Goal: Information Seeking & Learning: Learn about a topic

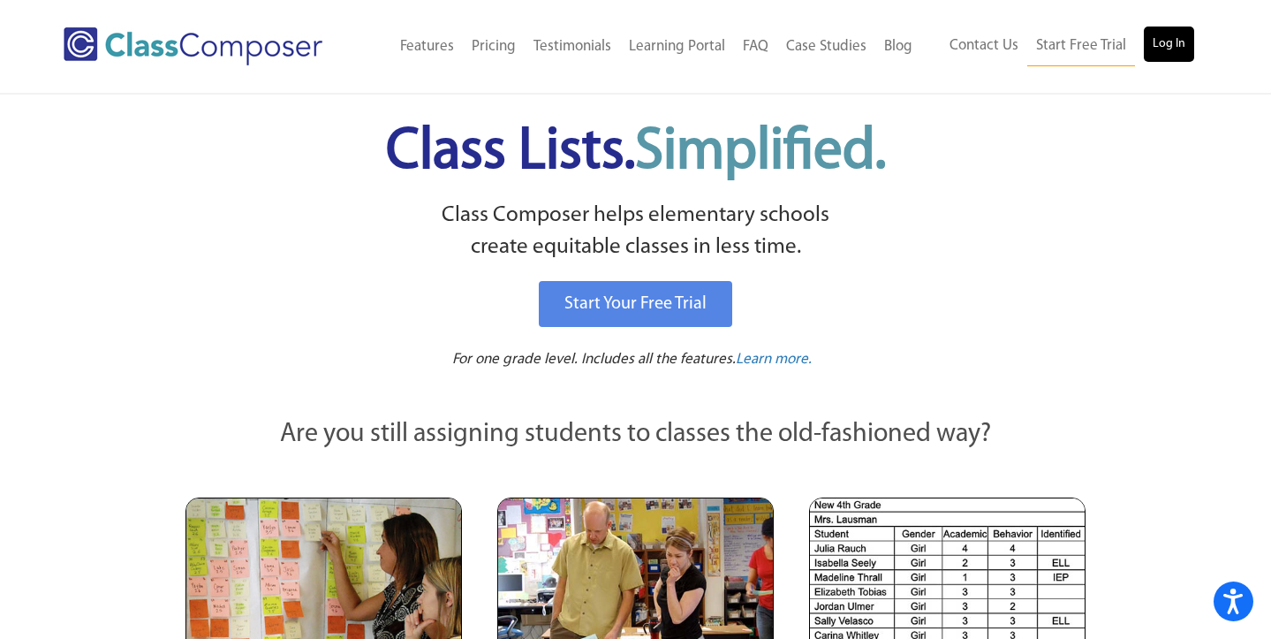
click at [1156, 37] on link "Log In" at bounding box center [1169, 44] width 50 height 35
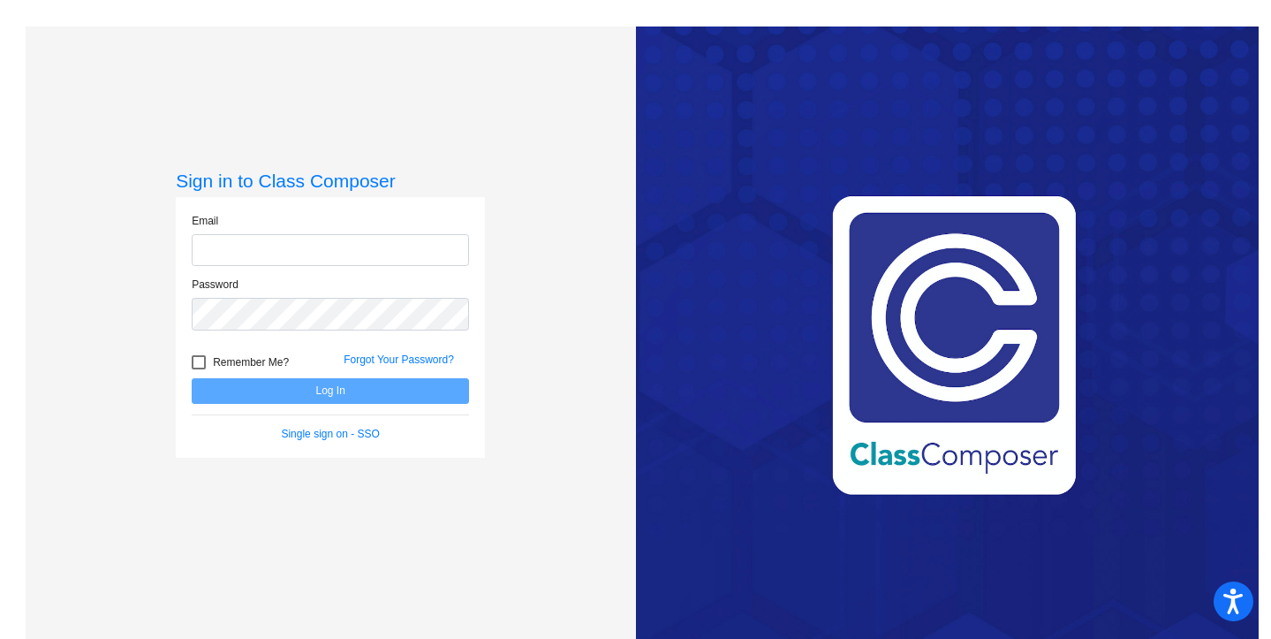
type input "[EMAIL_ADDRESS][DOMAIN_NAME]"
click at [421, 372] on div "Forgot Your Password?" at bounding box center [406, 365] width 152 height 27
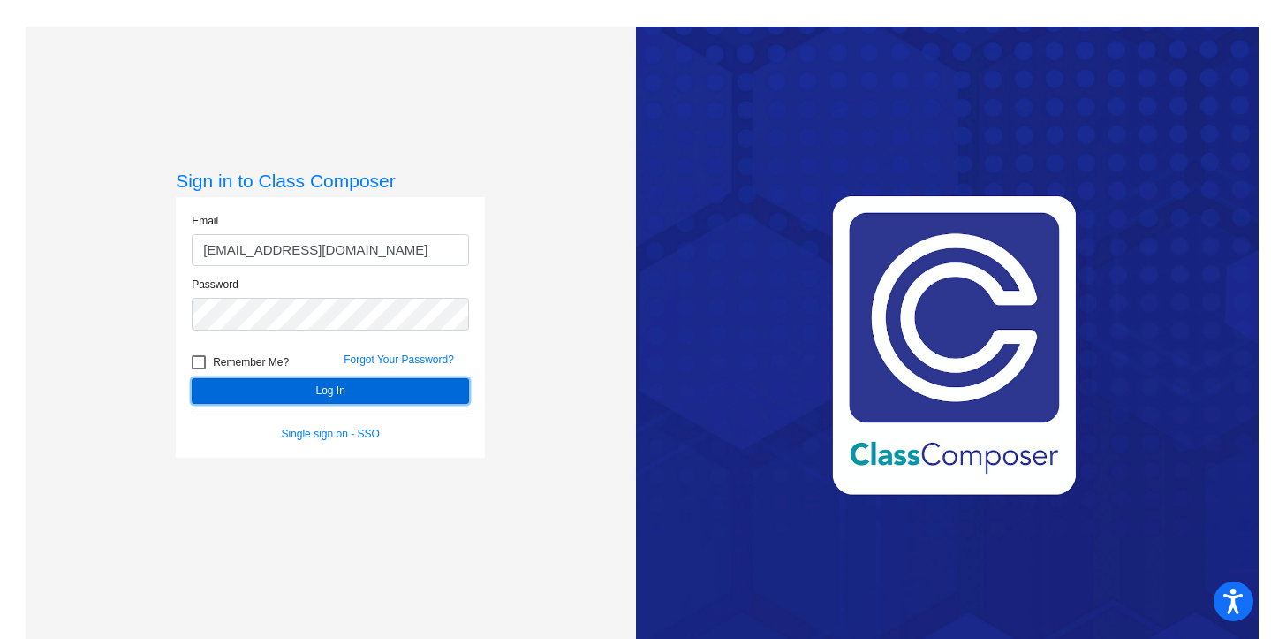
click at [420, 384] on button "Log In" at bounding box center [330, 391] width 277 height 26
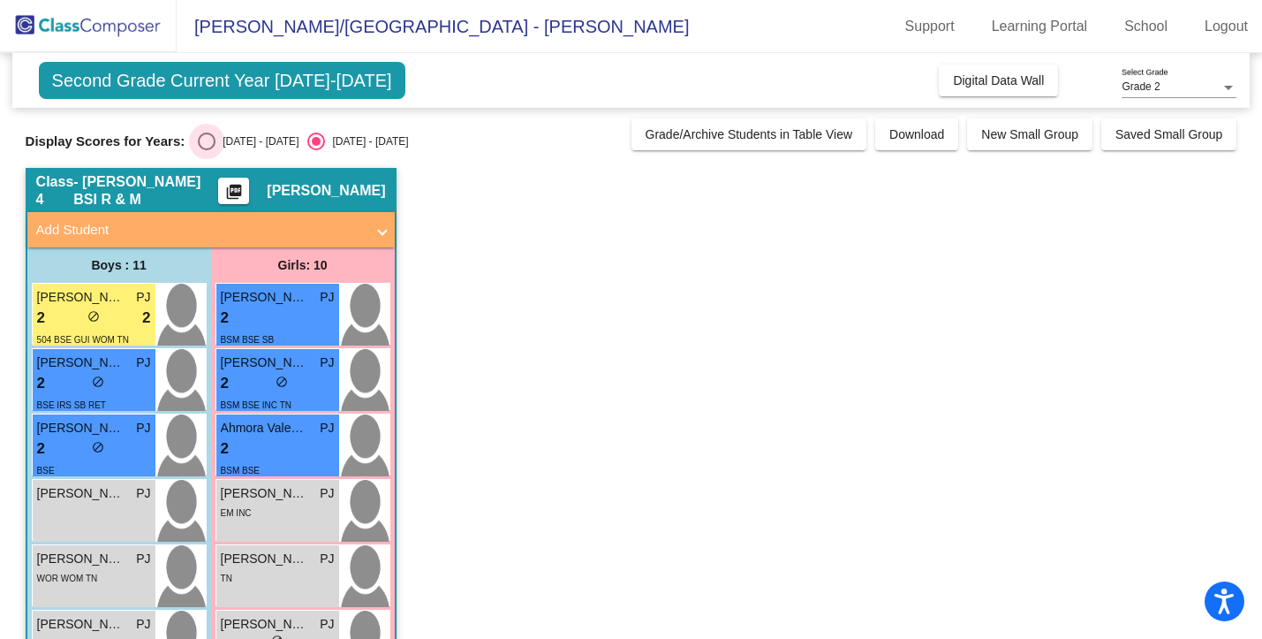
click at [216, 142] on div "[DATE] - [DATE]" at bounding box center [257, 141] width 83 height 16
click at [207, 150] on input "[DATE] - [DATE]" at bounding box center [206, 150] width 1 height 1
radio input "true"
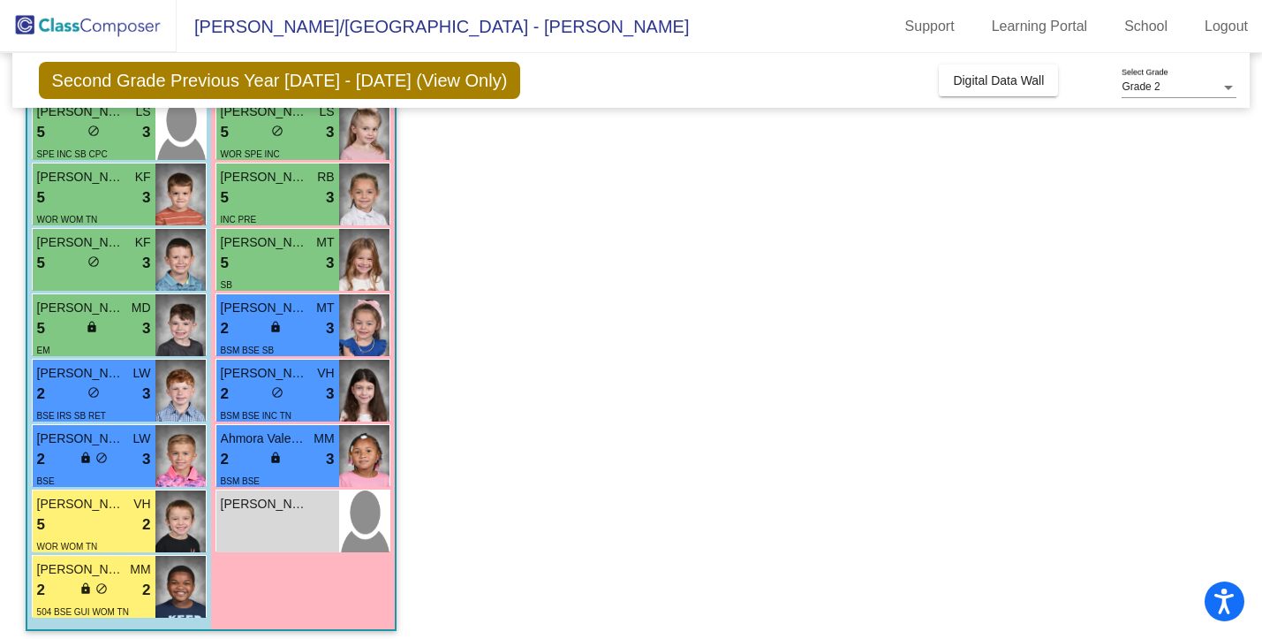
scroll to position [391, 0]
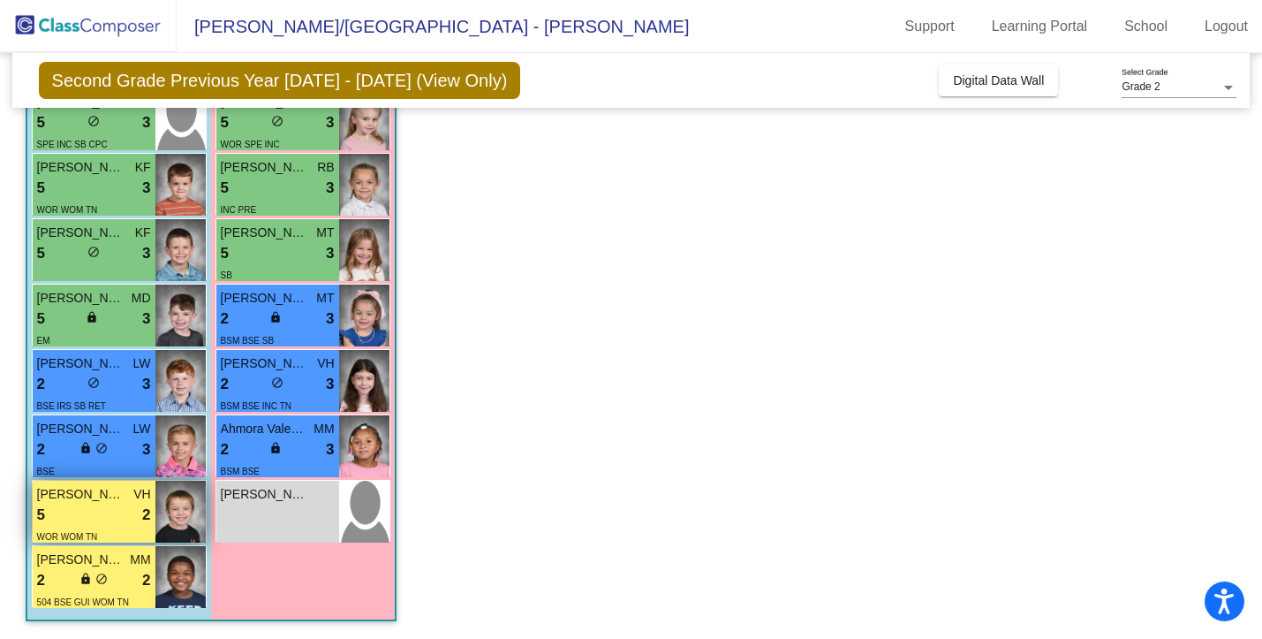
click at [70, 528] on div "WOR WOM TN" at bounding box center [67, 536] width 61 height 19
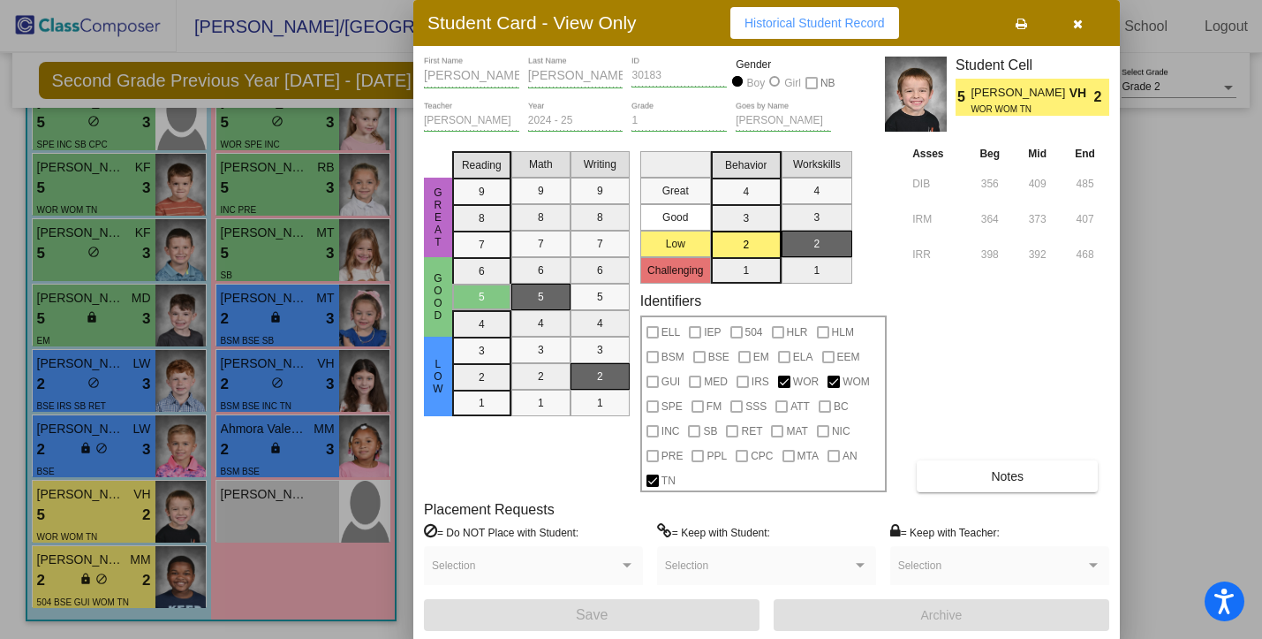
scroll to position [0, 0]
click at [952, 493] on div "[PERSON_NAME] First Name [PERSON_NAME] Last Name 30183 ID Gender Boy Girl NB [P…" at bounding box center [767, 344] width 686 height 574
click at [951, 486] on button "Notes" at bounding box center [1007, 476] width 181 height 32
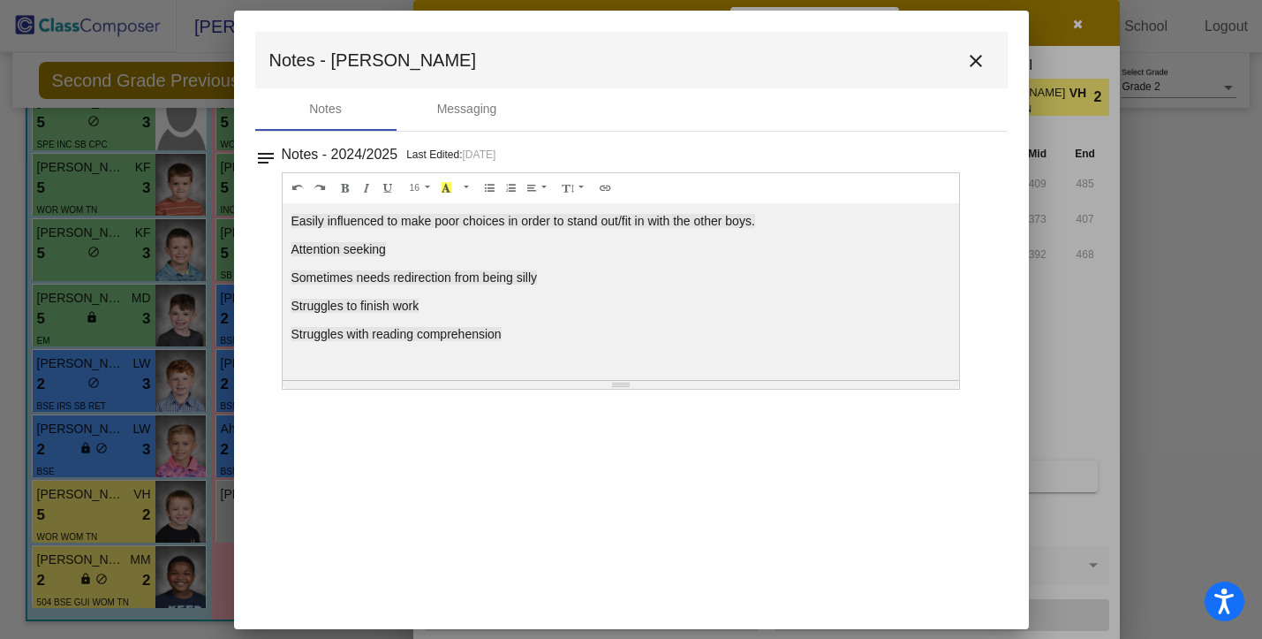
click at [982, 50] on mat-icon "close" at bounding box center [976, 60] width 21 height 21
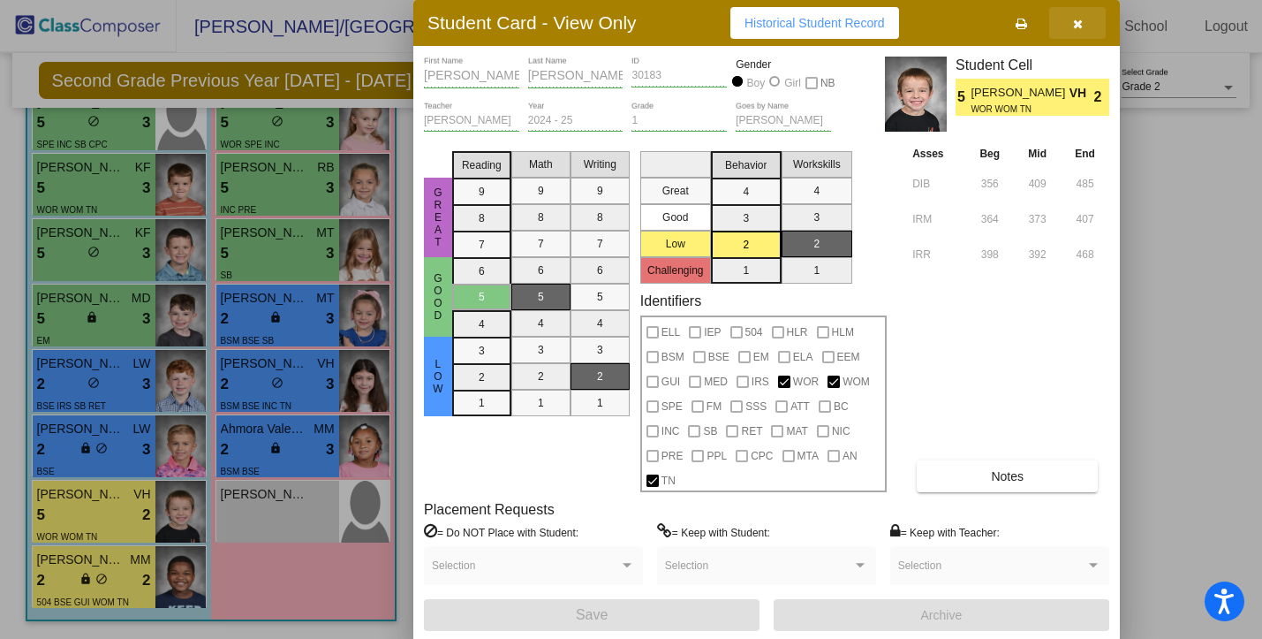
click at [1077, 33] on button "button" at bounding box center [1078, 23] width 57 height 32
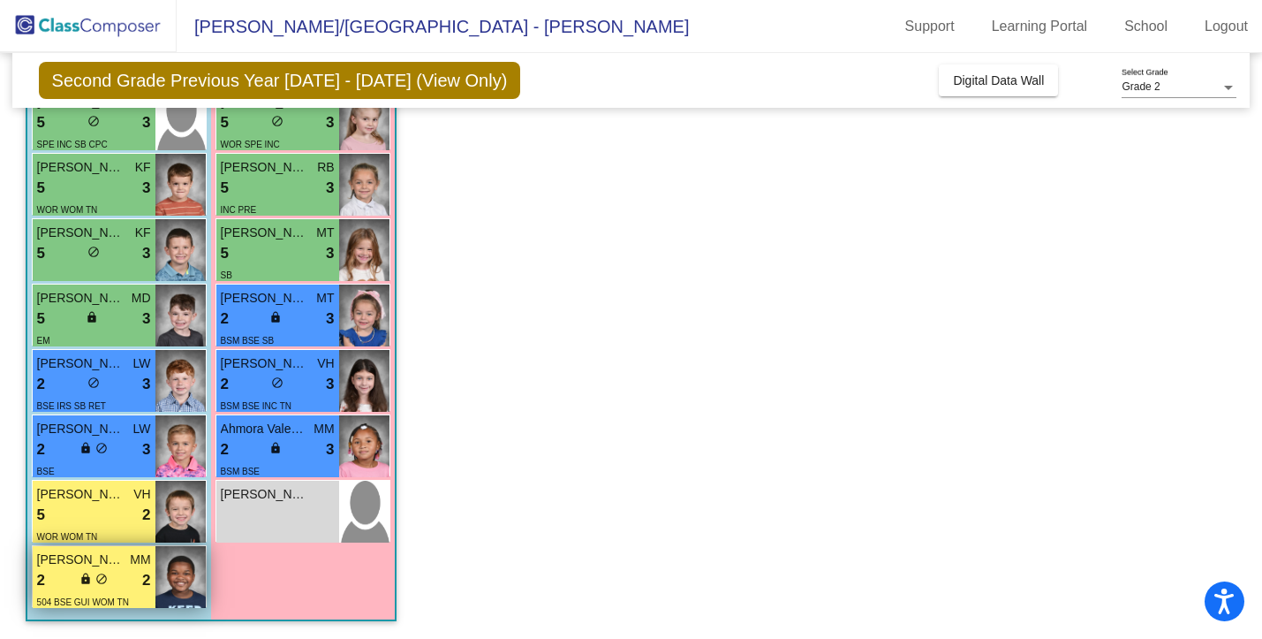
click at [100, 600] on span "504 BSE GUI WOM TN" at bounding box center [83, 602] width 92 height 10
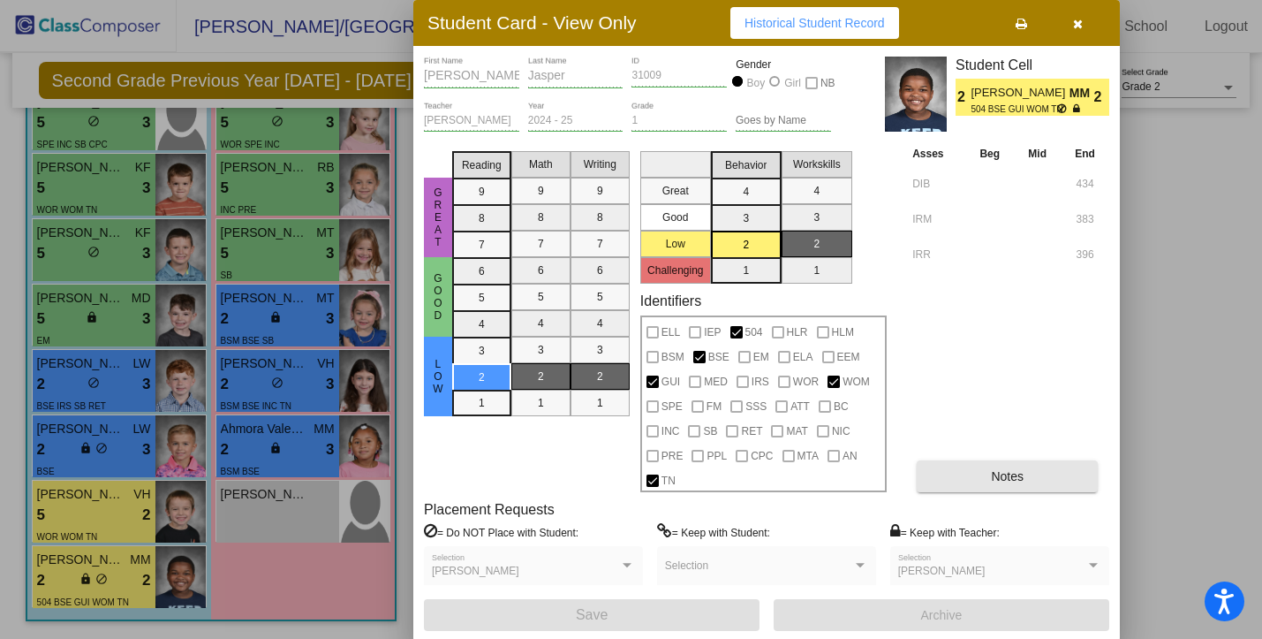
click at [958, 481] on button "Notes" at bounding box center [1007, 476] width 181 height 32
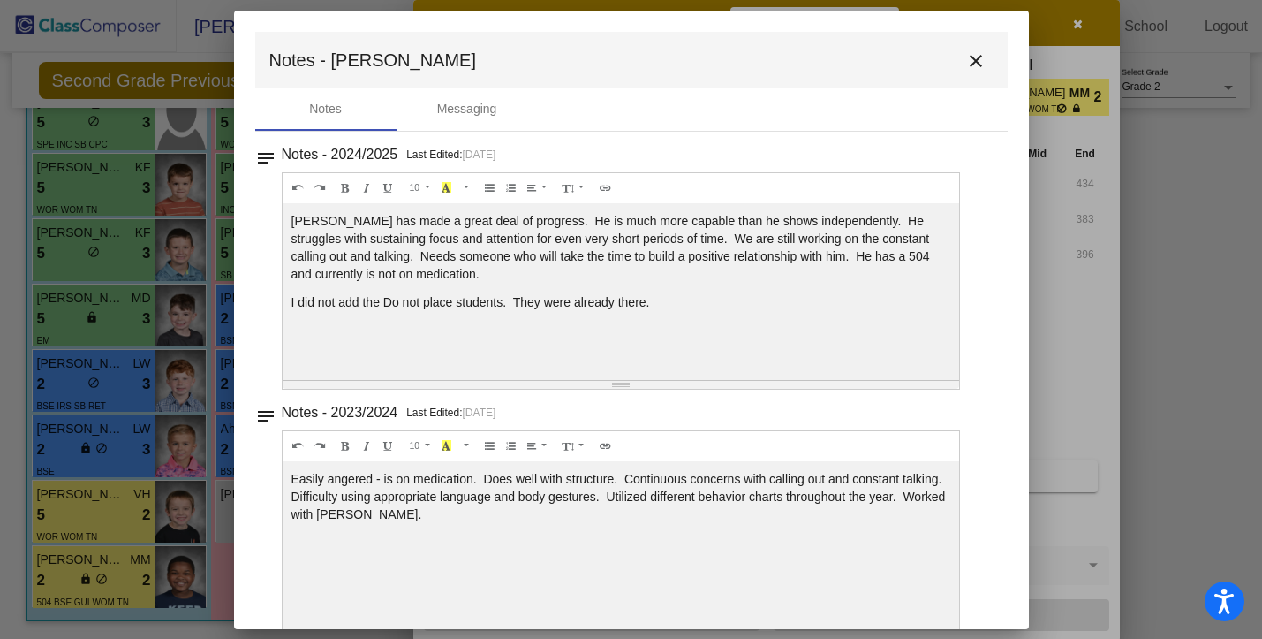
click at [966, 61] on mat-icon "close" at bounding box center [976, 60] width 21 height 21
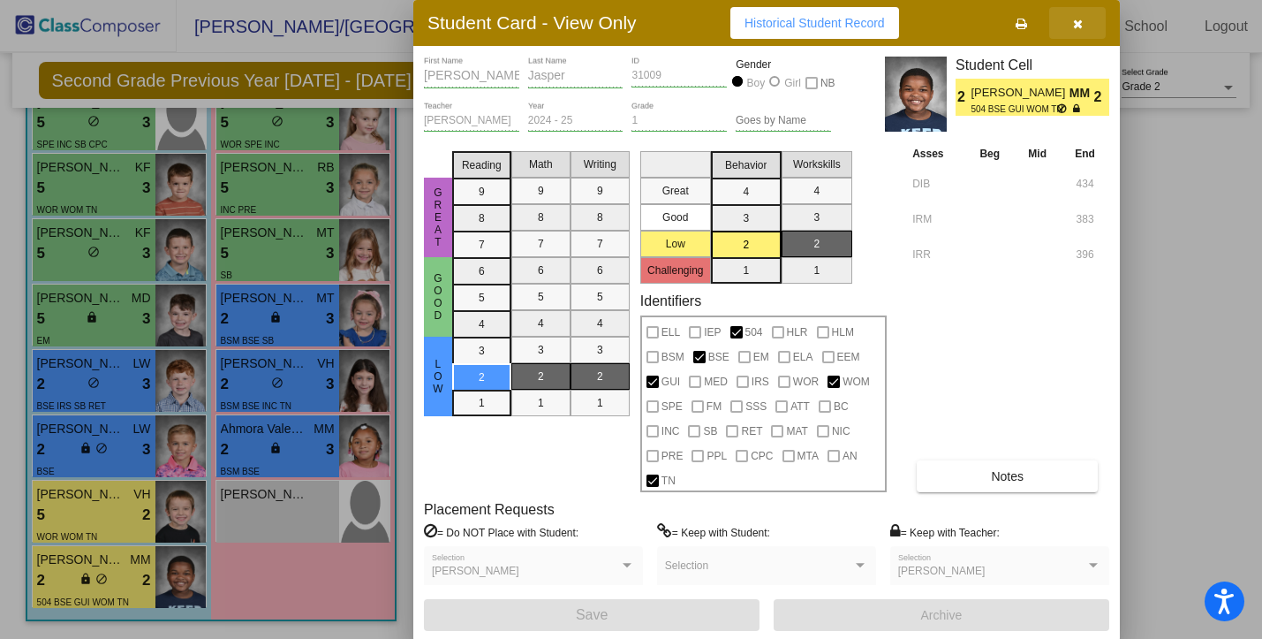
click at [1085, 27] on button "button" at bounding box center [1078, 23] width 57 height 32
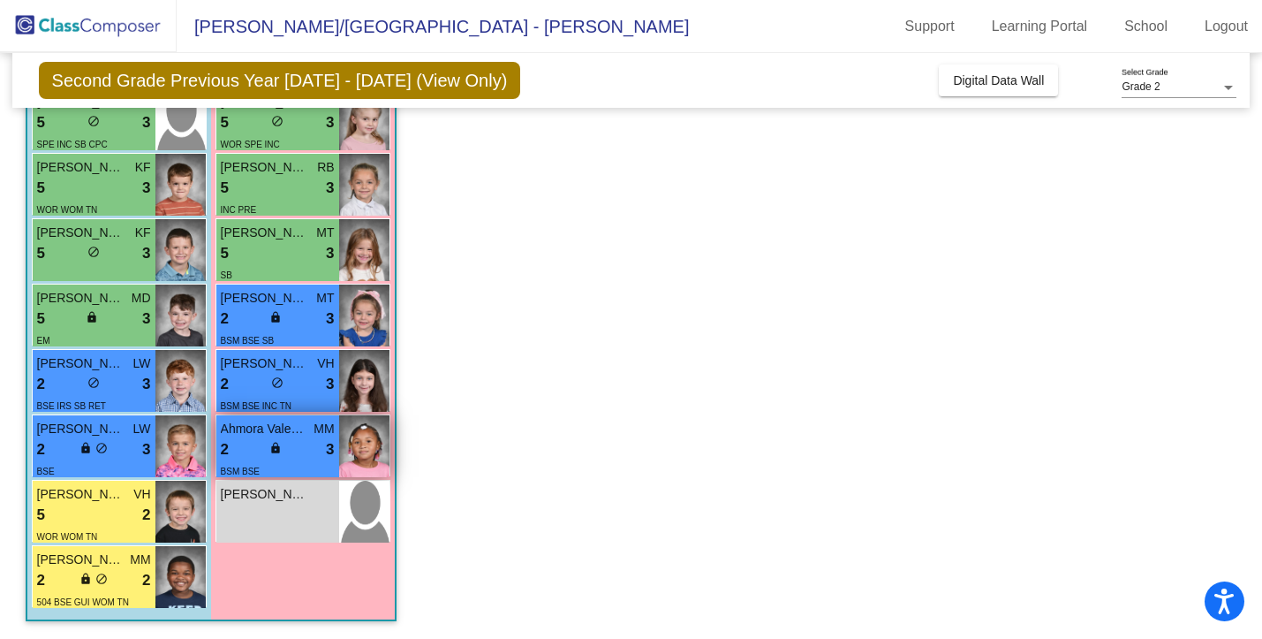
click at [300, 447] on div "2 lock do_not_disturb_alt 3" at bounding box center [278, 449] width 114 height 23
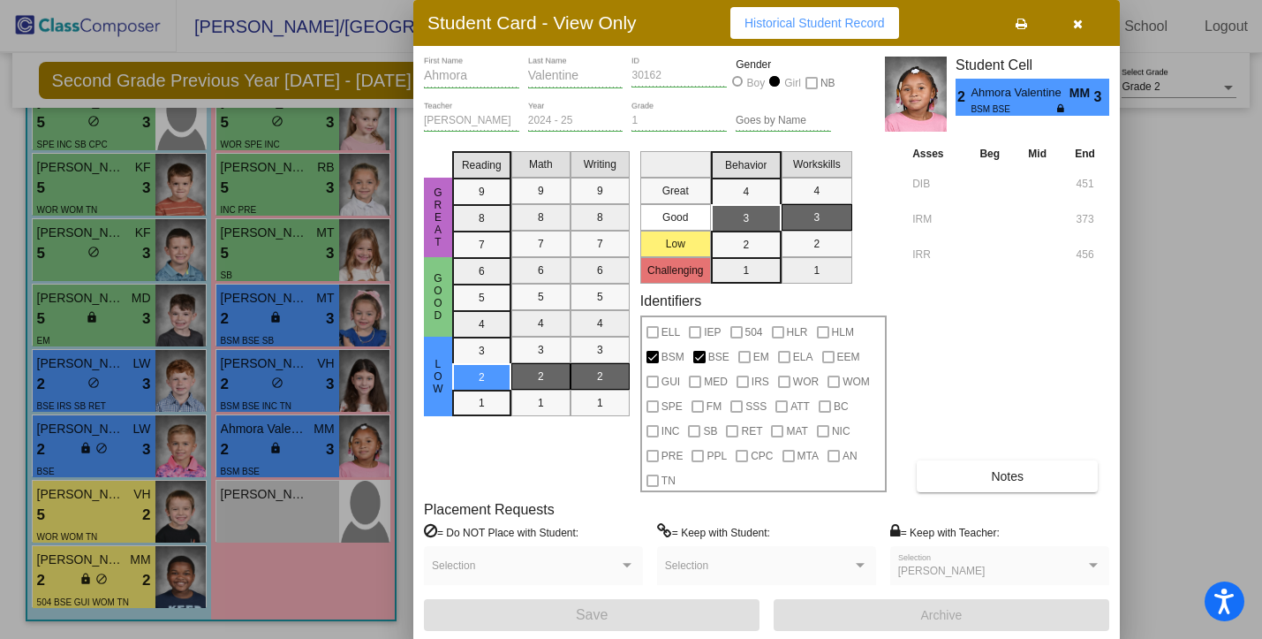
click at [1031, 455] on div "Asses Beg Mid End DIB 451 IRM 373 IRR 456 Notes" at bounding box center [1008, 317] width 201 height 347
click at [1031, 466] on button "Notes" at bounding box center [1007, 476] width 181 height 32
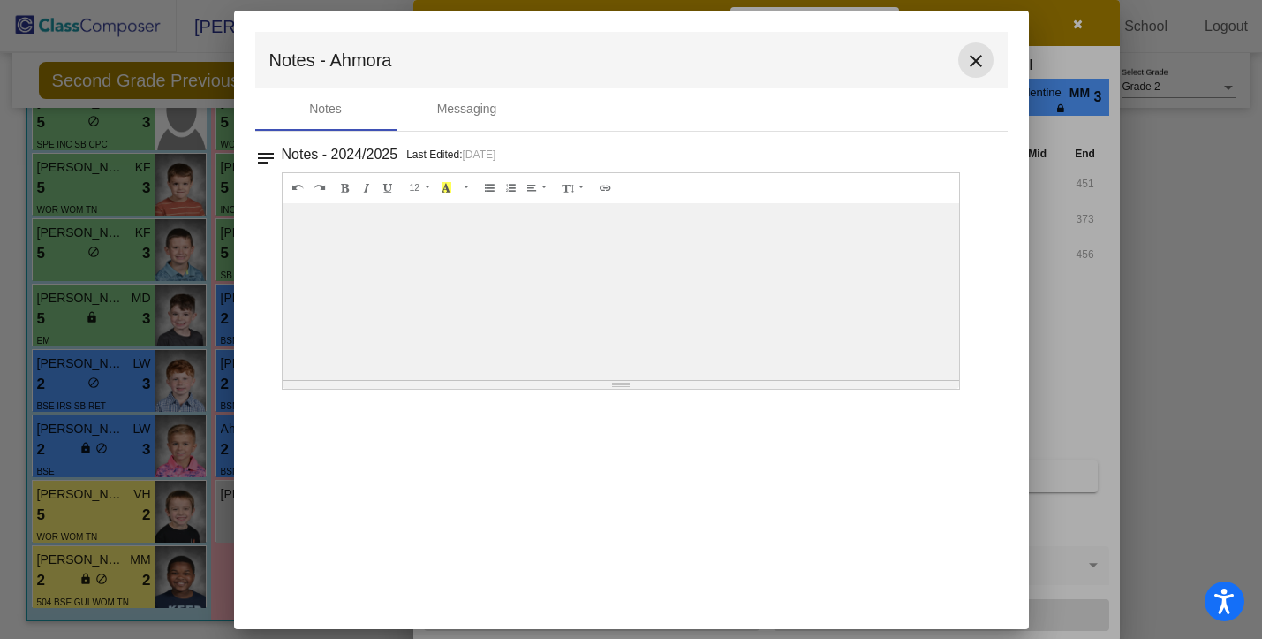
click at [977, 66] on mat-icon "close" at bounding box center [976, 60] width 21 height 21
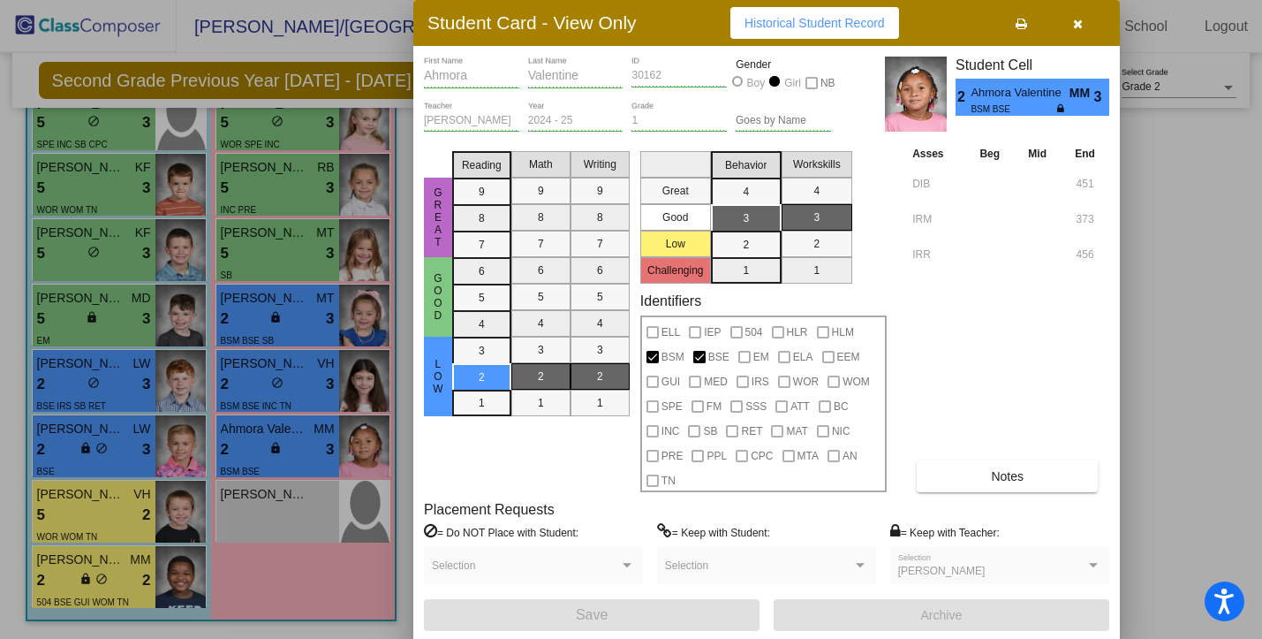
click at [1073, 25] on icon "button" at bounding box center [1078, 24] width 10 height 12
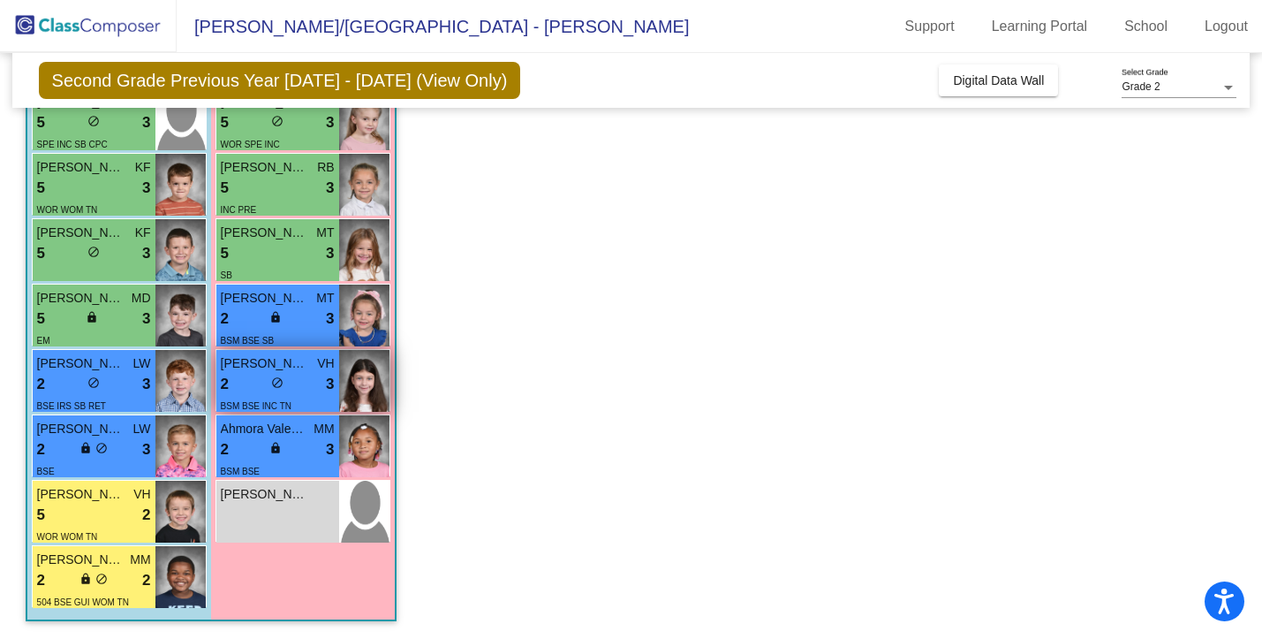
click at [275, 406] on span "BSM BSE INC TN" at bounding box center [256, 406] width 71 height 10
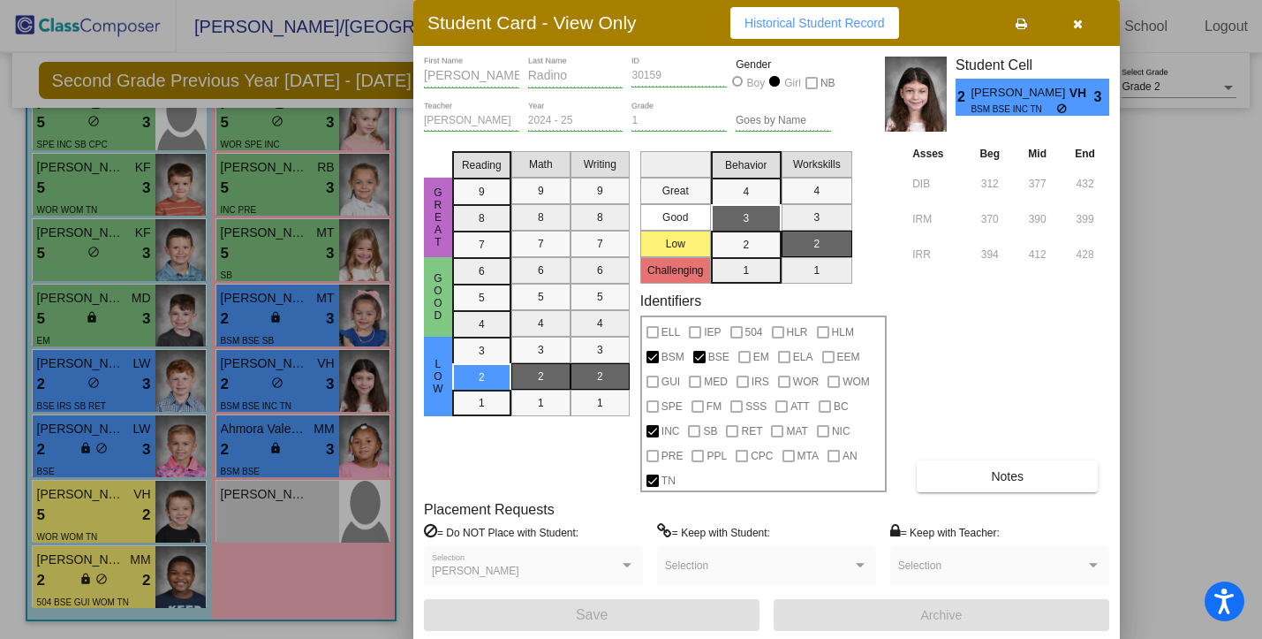
click at [975, 462] on button "Notes" at bounding box center [1007, 476] width 181 height 32
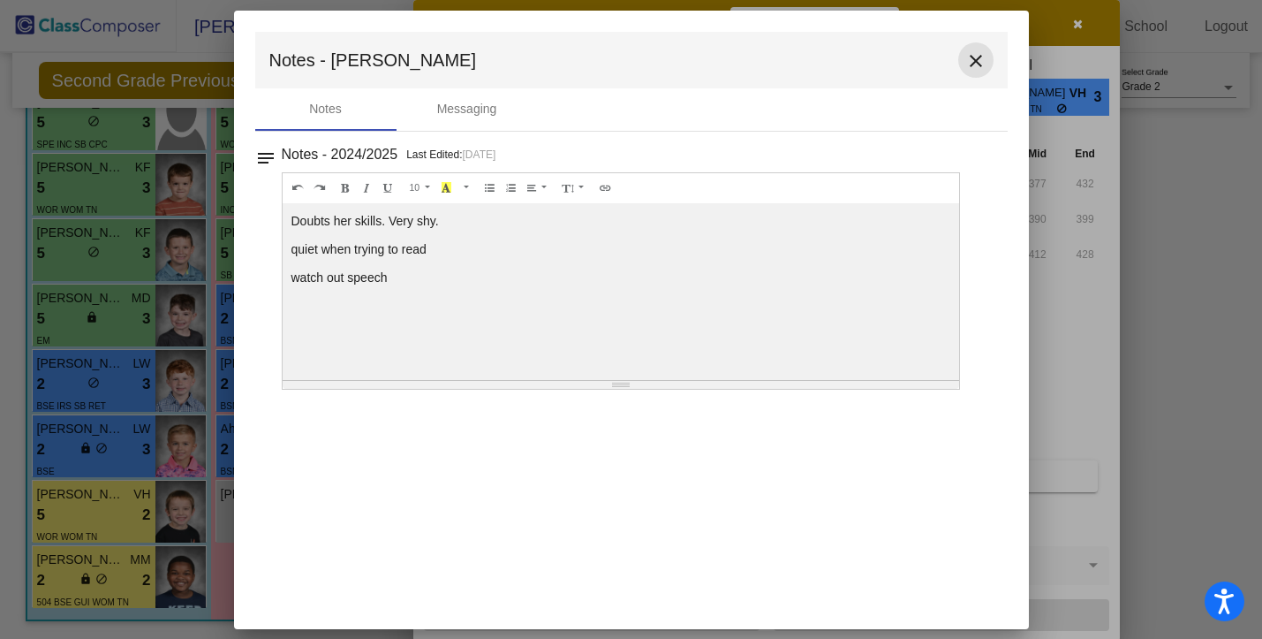
click at [974, 45] on button "close" at bounding box center [976, 59] width 35 height 35
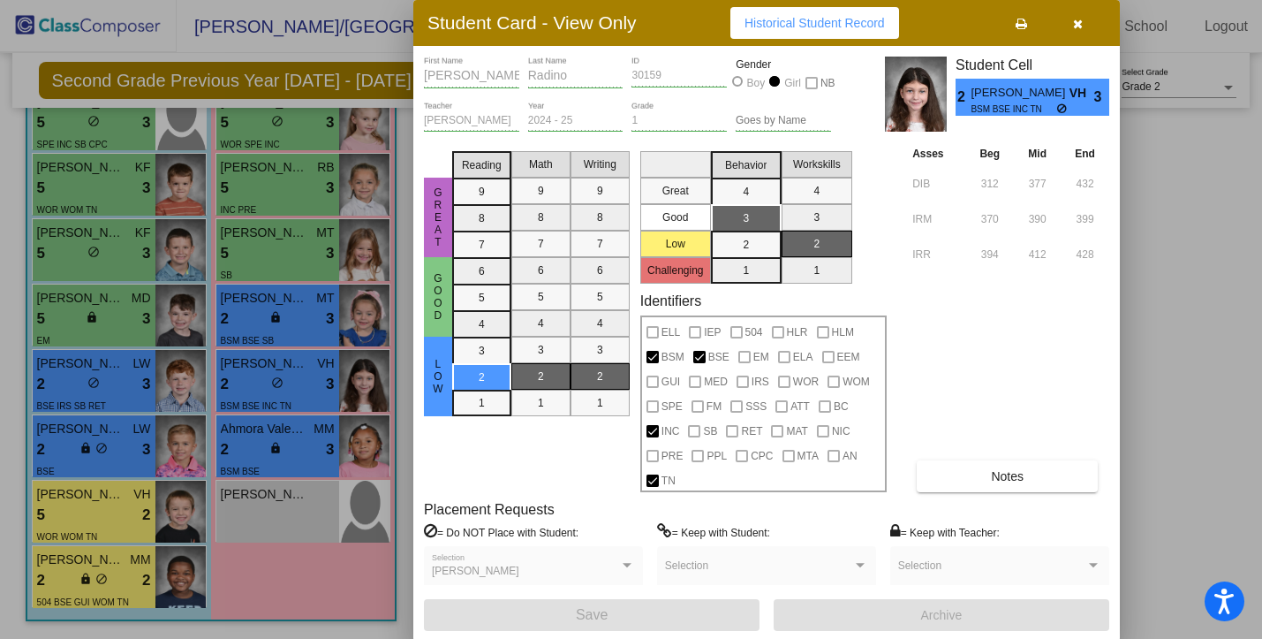
click at [1012, 484] on button "Notes" at bounding box center [1007, 476] width 181 height 32
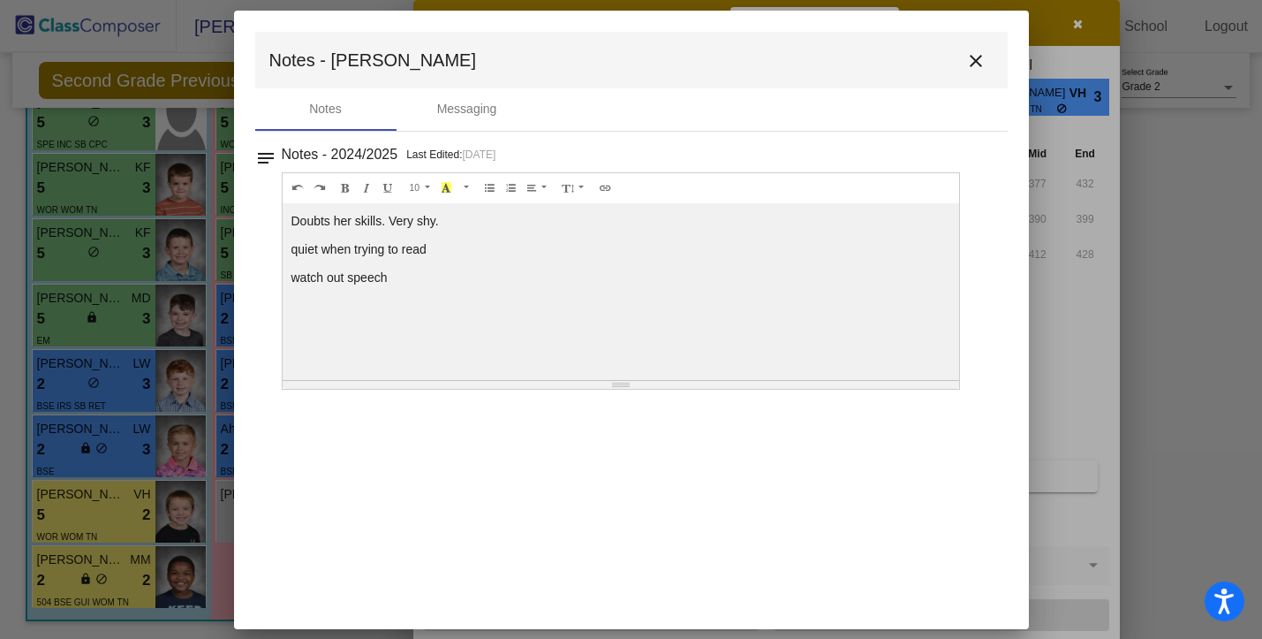
click at [974, 52] on mat-icon "close" at bounding box center [976, 60] width 21 height 21
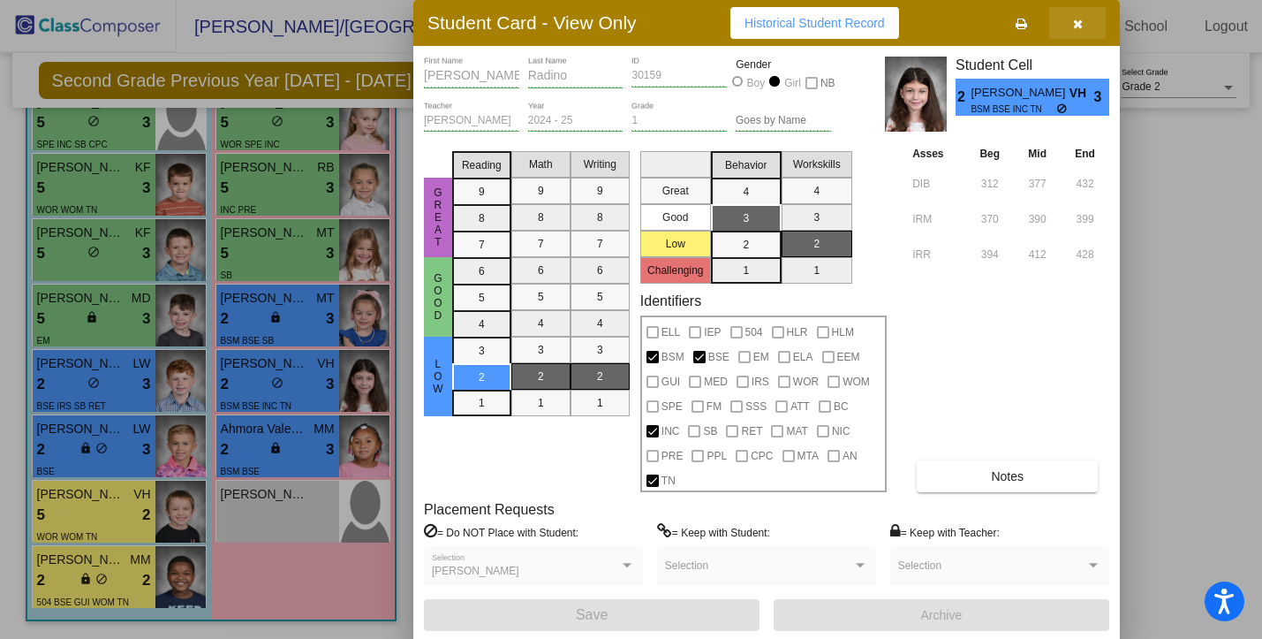
click at [1072, 14] on button "button" at bounding box center [1078, 23] width 57 height 32
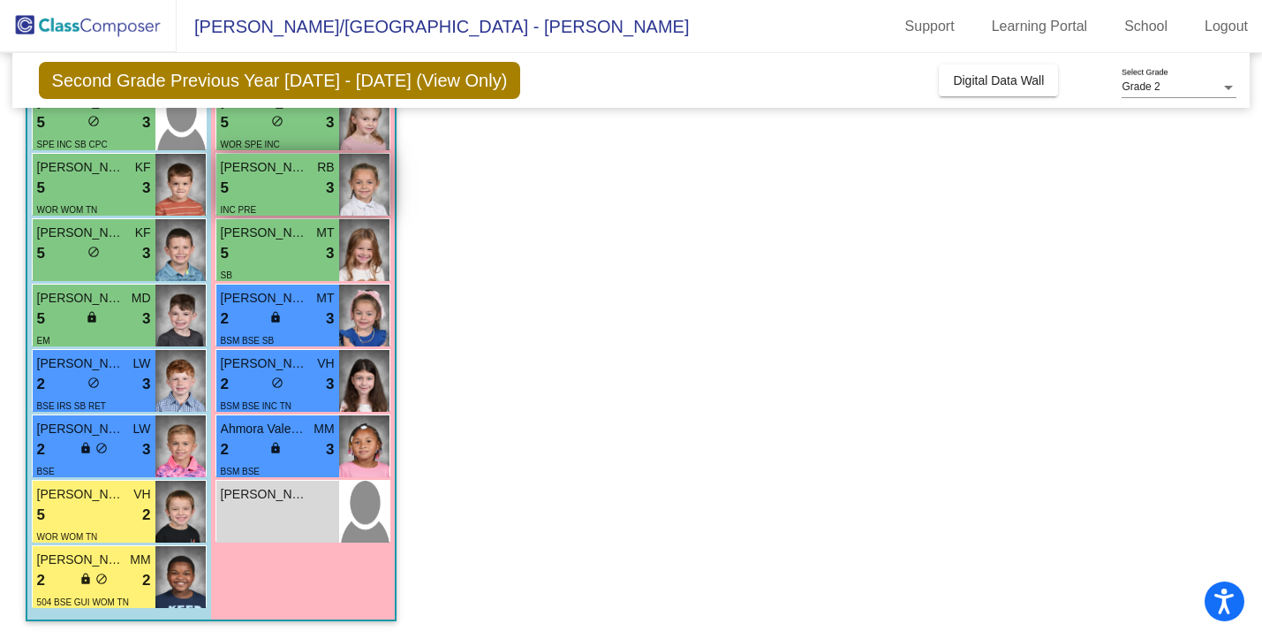
click at [286, 206] on div "INC PRE" at bounding box center [278, 209] width 114 height 19
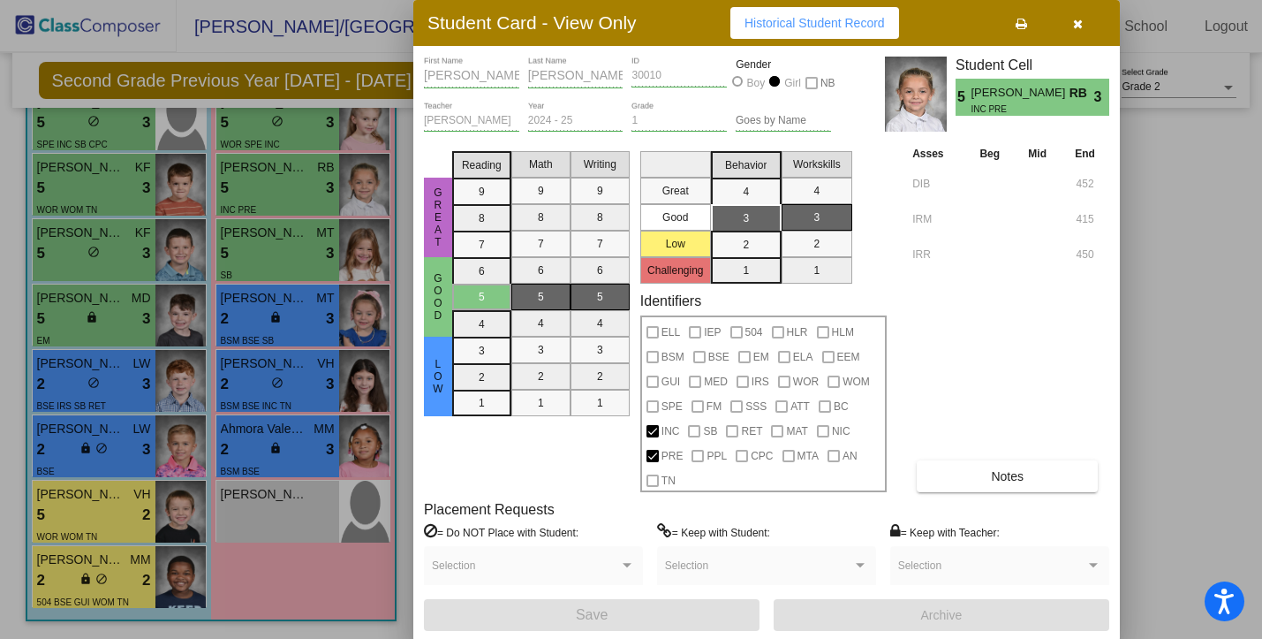
click at [1103, 20] on button "button" at bounding box center [1078, 23] width 57 height 32
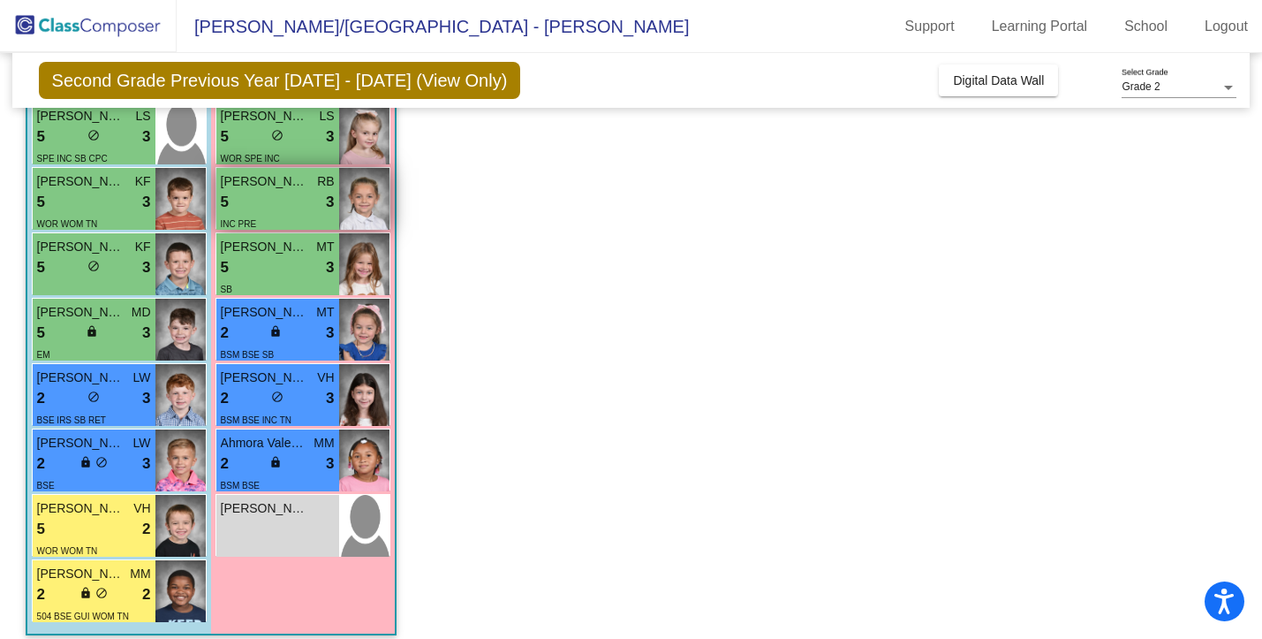
scroll to position [373, 0]
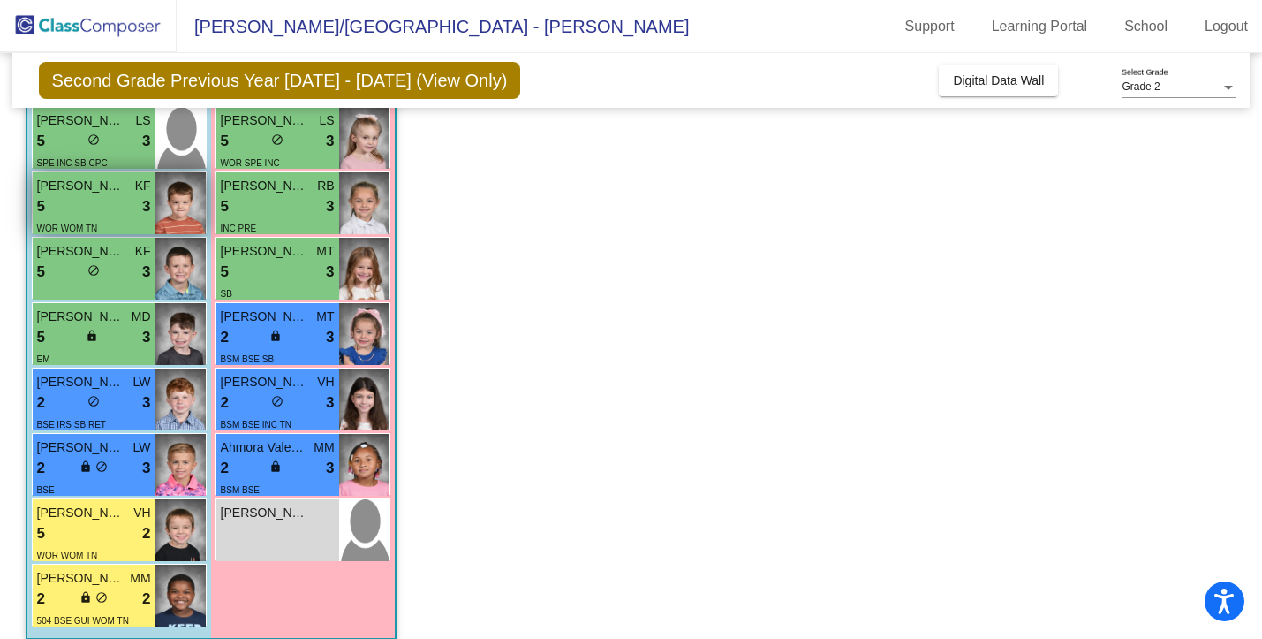
click at [94, 218] on div "WOR WOM TN" at bounding box center [67, 227] width 61 height 19
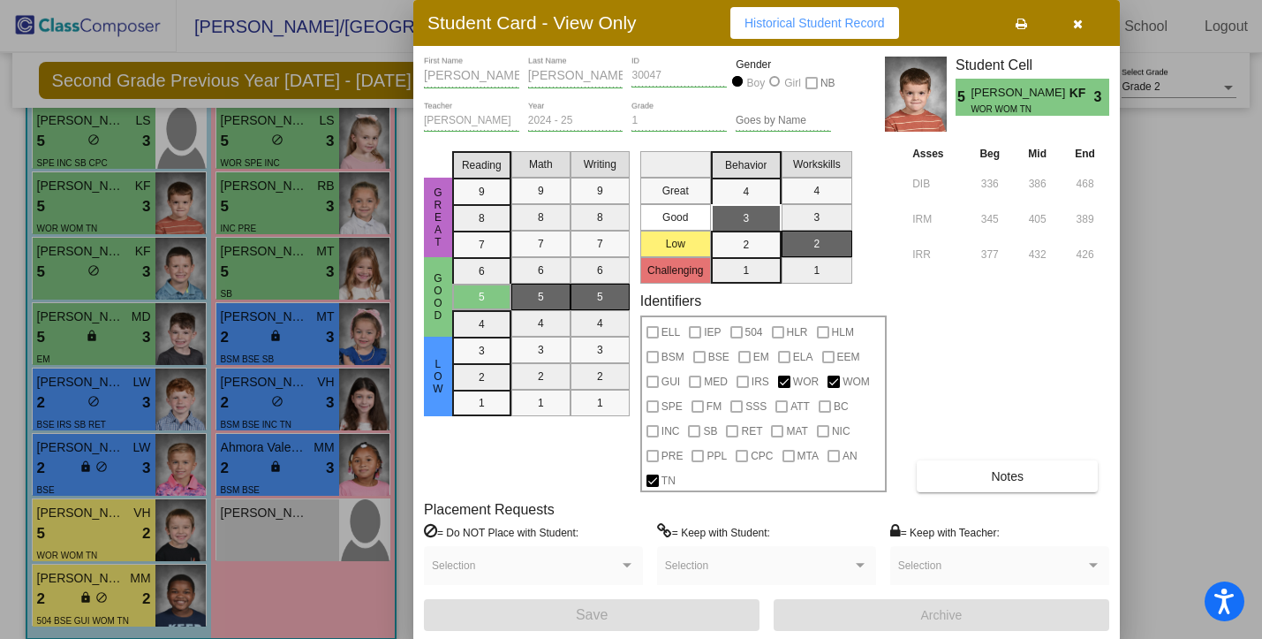
click at [1018, 474] on span "Notes" at bounding box center [1007, 476] width 33 height 14
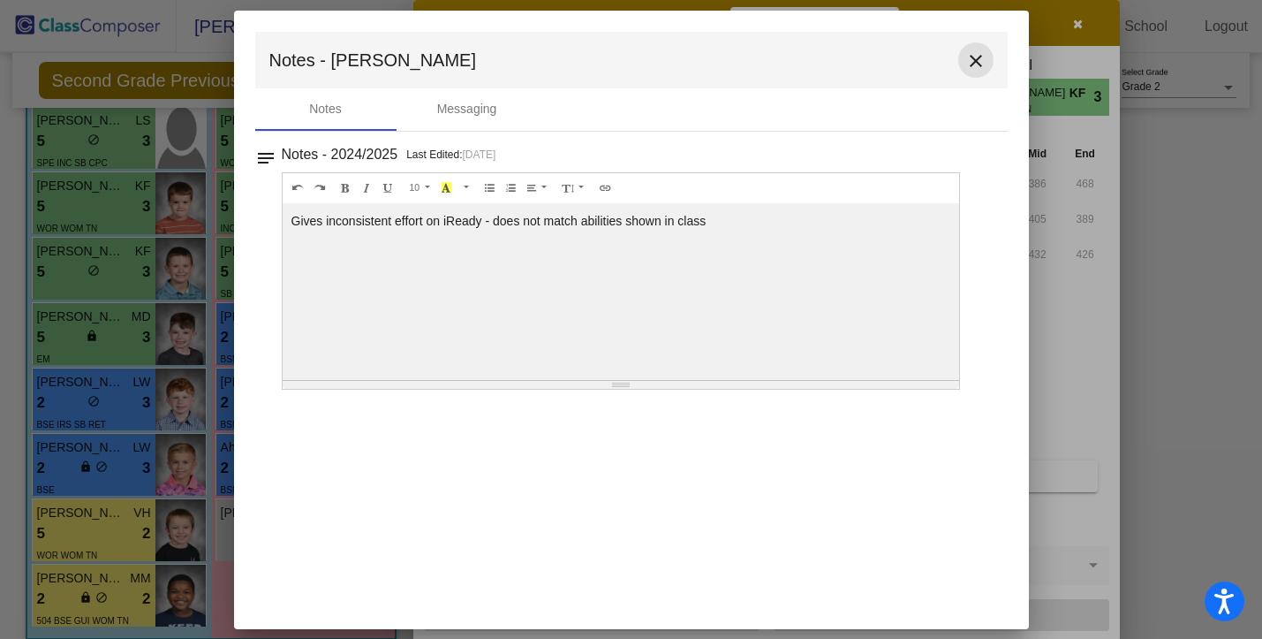
click at [980, 68] on mat-icon "close" at bounding box center [976, 60] width 21 height 21
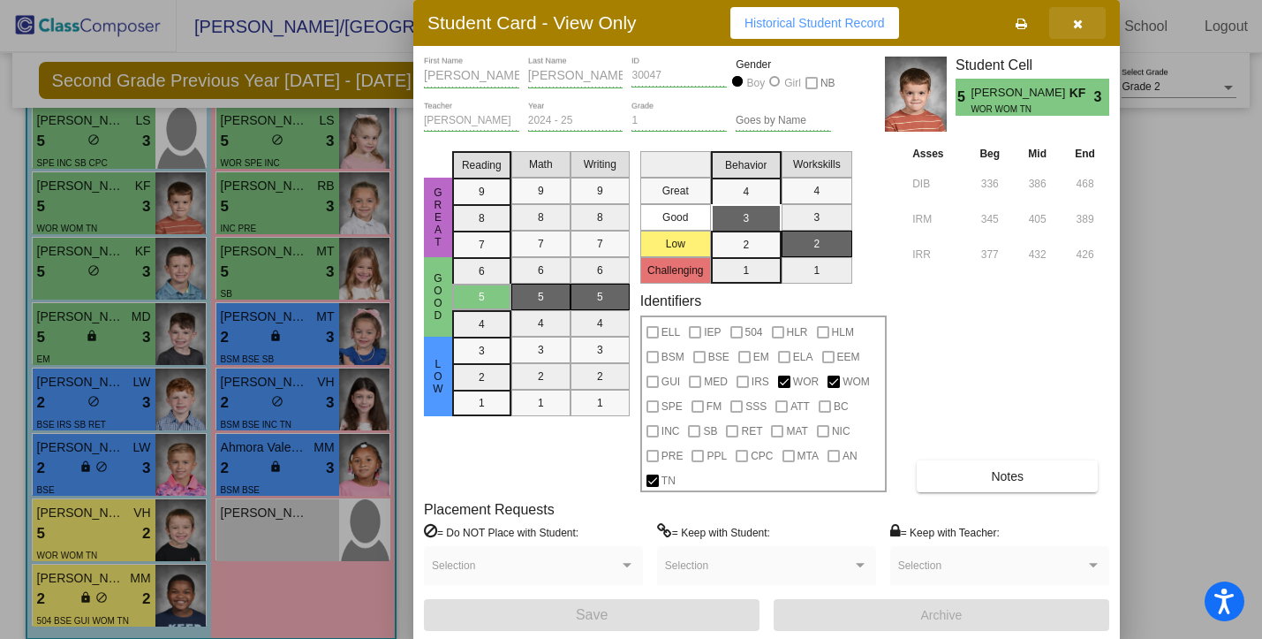
click at [1082, 28] on icon "button" at bounding box center [1078, 24] width 10 height 12
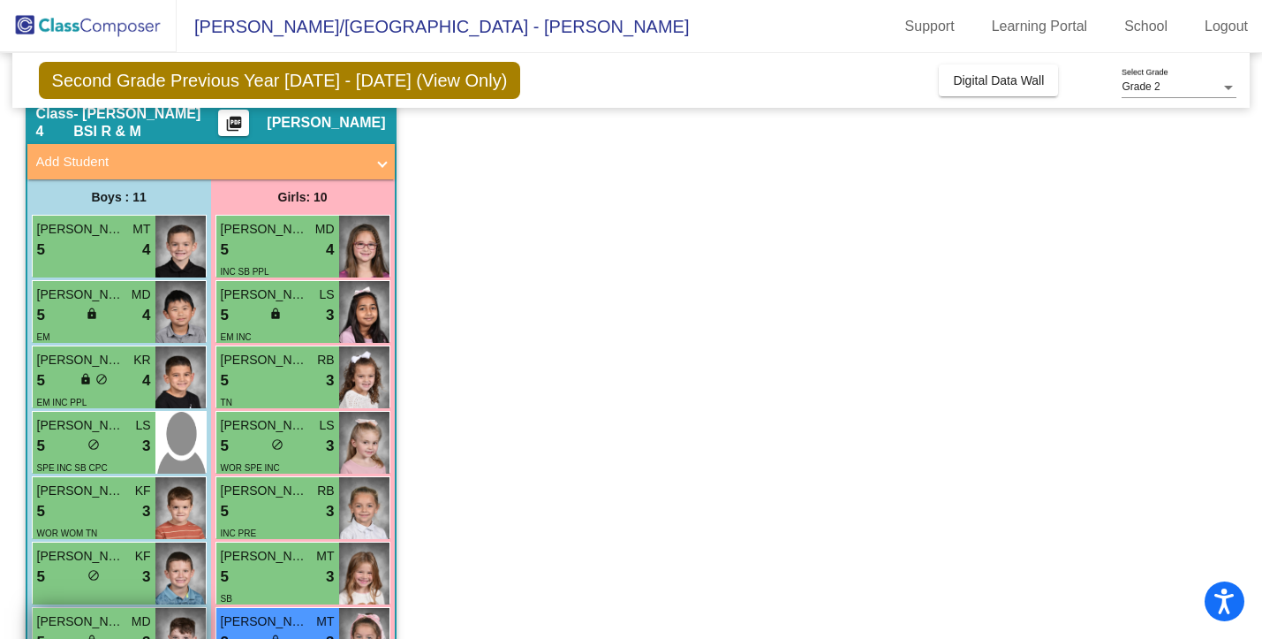
scroll to position [0, 0]
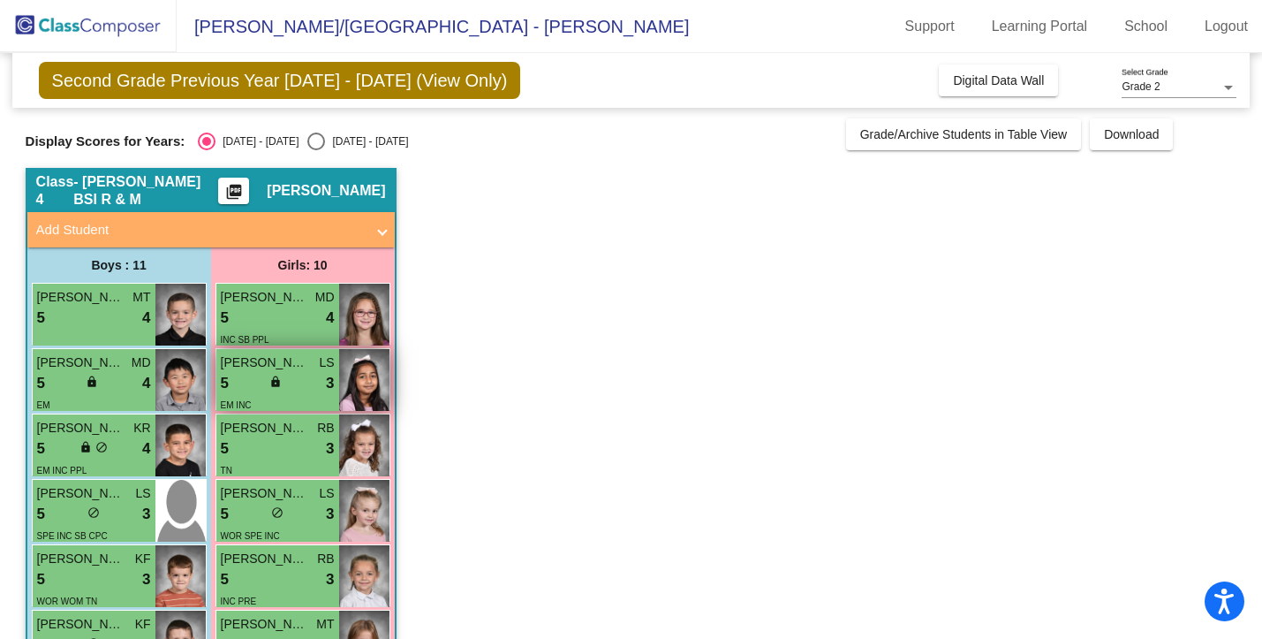
click at [276, 376] on span "lock" at bounding box center [275, 381] width 12 height 12
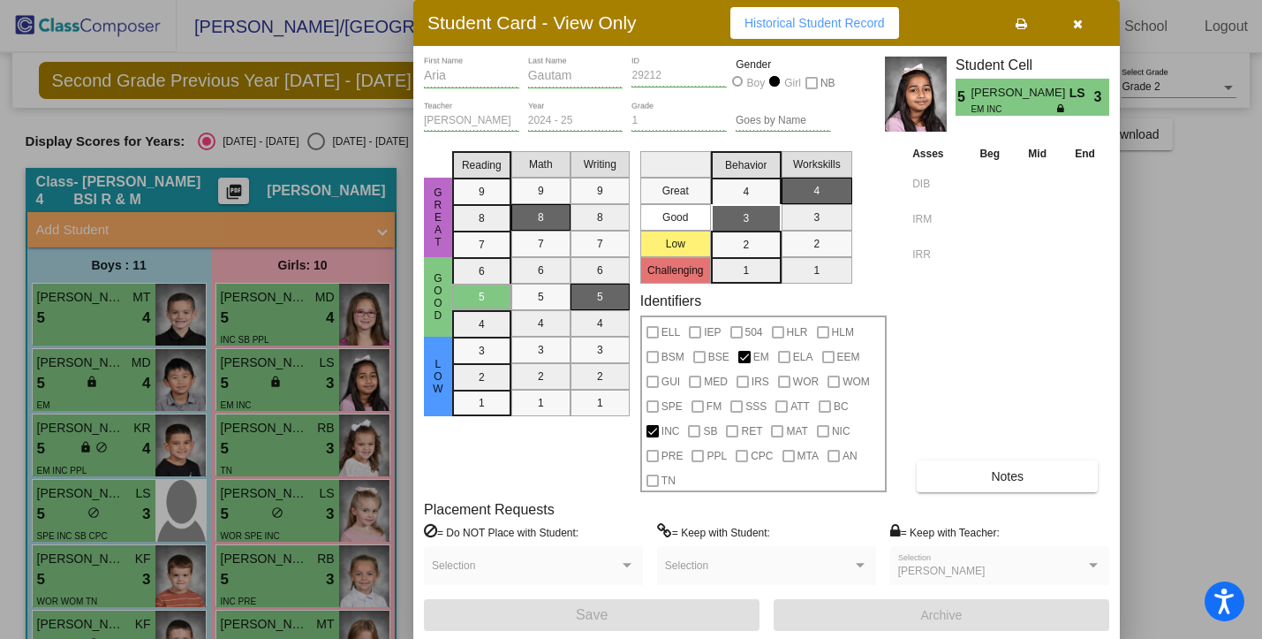
click at [1079, 38] on div "Student Card - View Only Historical Student Record" at bounding box center [766, 23] width 707 height 46
click at [1074, 30] on icon "button" at bounding box center [1078, 24] width 10 height 12
